Goal: Check status: Check status

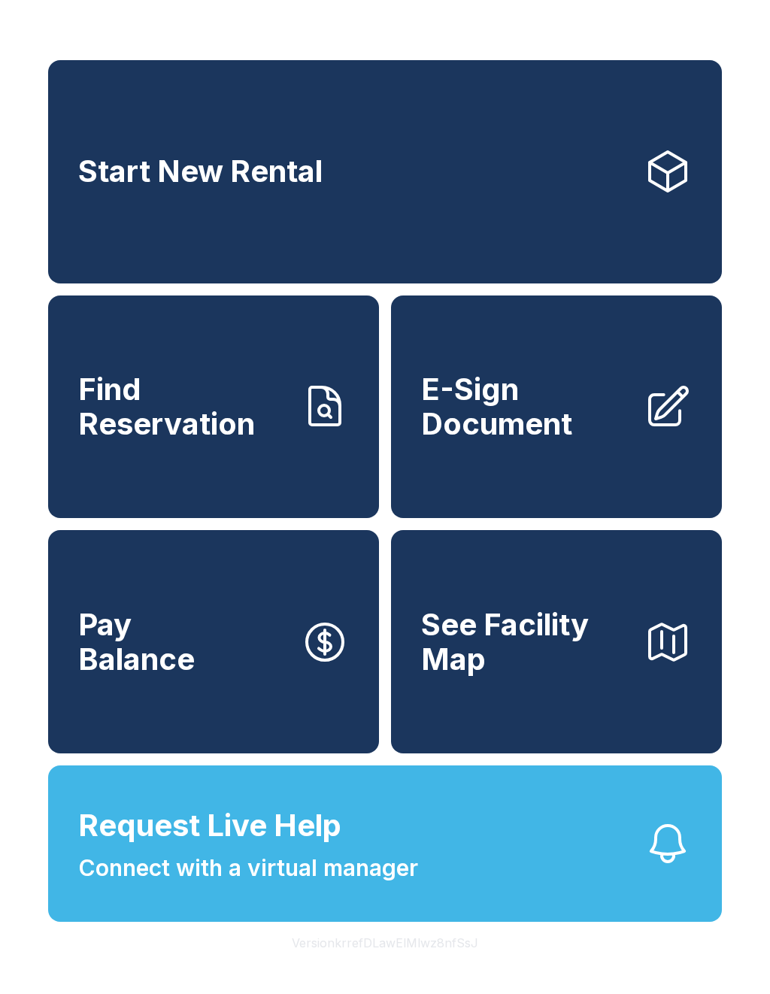
click at [187, 425] on span "Find Reservation" at bounding box center [183, 406] width 210 height 68
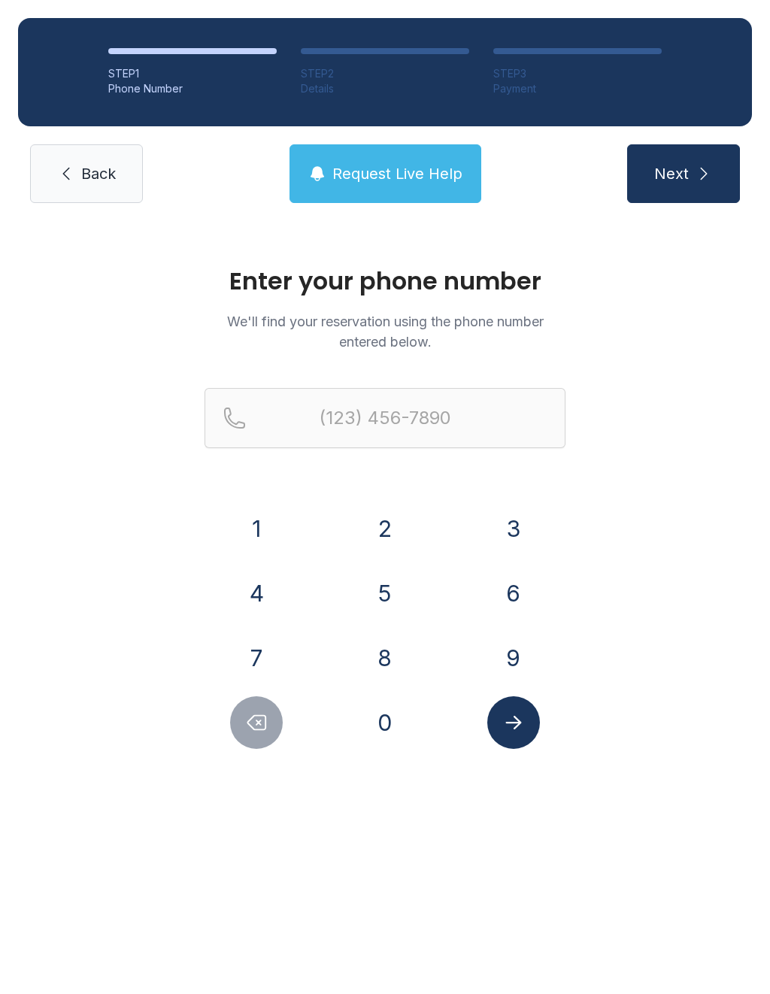
click at [386, 527] on button "2" at bounding box center [385, 528] width 53 height 53
click at [389, 737] on button "0" at bounding box center [385, 722] width 53 height 53
click at [266, 666] on button "7" at bounding box center [256, 657] width 53 height 53
click at [522, 531] on button "3" at bounding box center [513, 528] width 53 height 53
click at [513, 664] on button "9" at bounding box center [513, 657] width 53 height 53
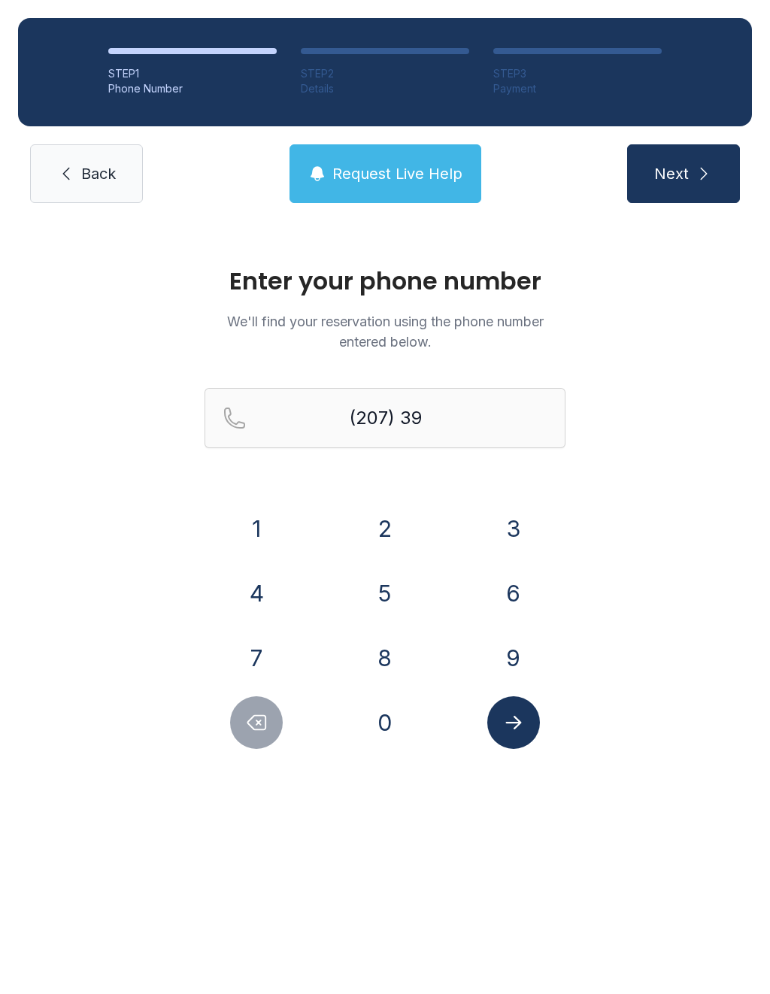
click at [259, 521] on button "1" at bounding box center [256, 528] width 53 height 53
click at [389, 724] on button "0" at bounding box center [385, 722] width 53 height 53
click at [390, 654] on button "8" at bounding box center [385, 657] width 53 height 53
click at [392, 506] on button "2" at bounding box center [385, 528] width 53 height 53
click at [265, 591] on button "4" at bounding box center [256, 593] width 53 height 53
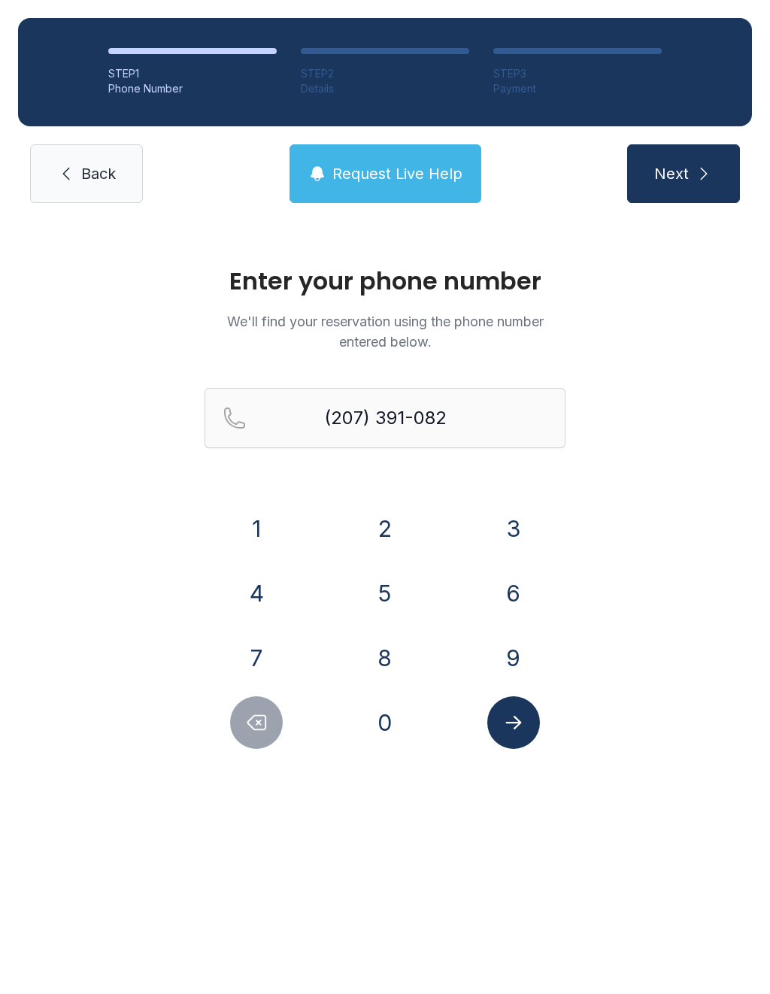
type input "[PHONE_NUMBER]"
click at [513, 716] on icon "Submit lookup form" at bounding box center [513, 722] width 23 height 23
